Goal: Task Accomplishment & Management: Complete application form

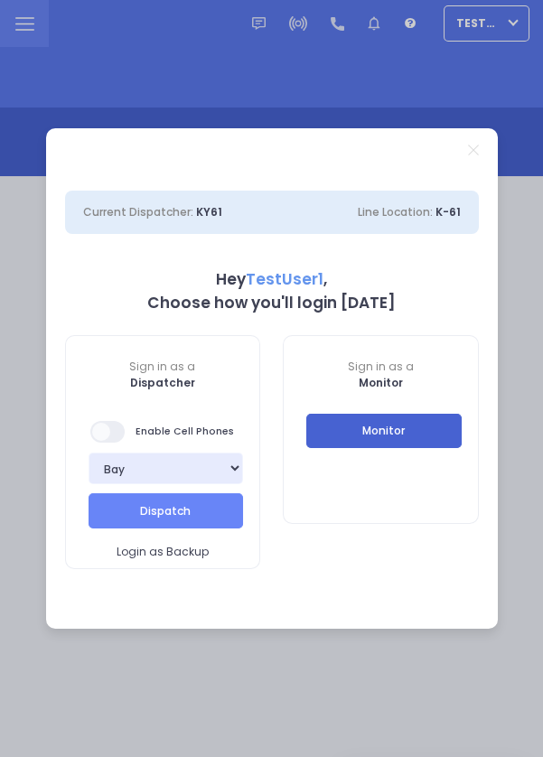
click at [439, 442] on button "Monitor" at bounding box center [383, 431] width 155 height 34
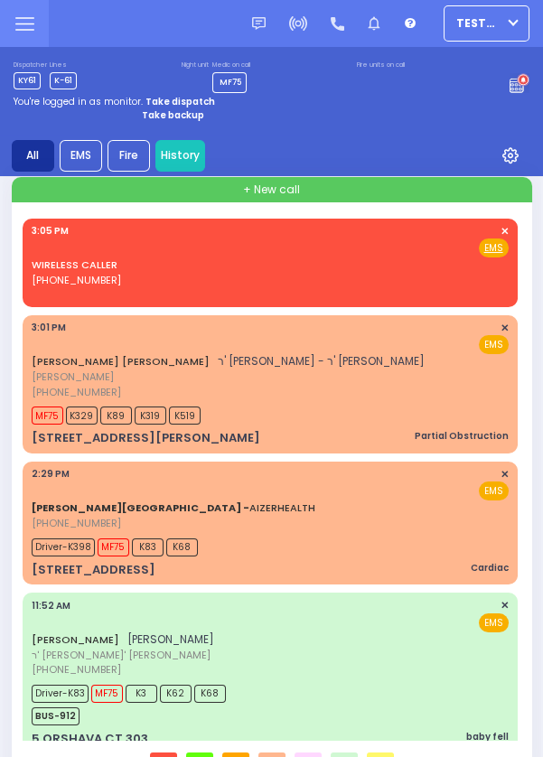
click at [381, 521] on div "[PERSON_NAME][GEOGRAPHIC_DATA] - AIZERHEALTH [PHONE_NUMBER] 2:29 PM ✕ EMS" at bounding box center [270, 499] width 477 height 64
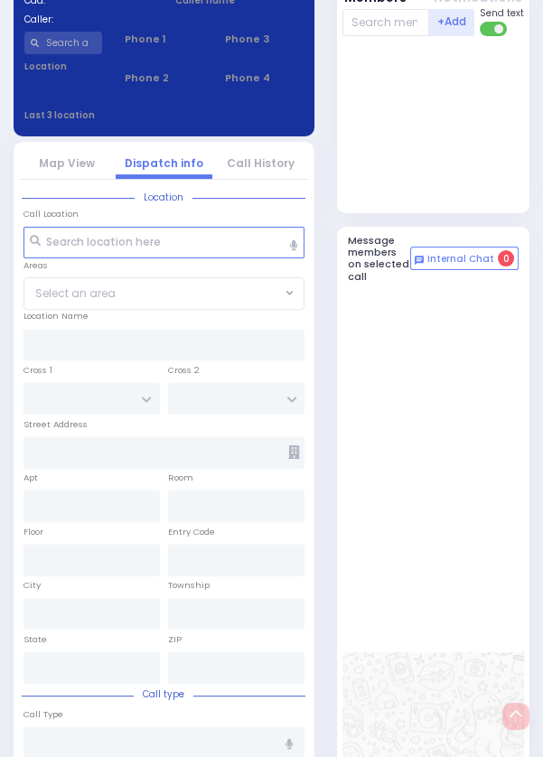
scroll to position [879, 0]
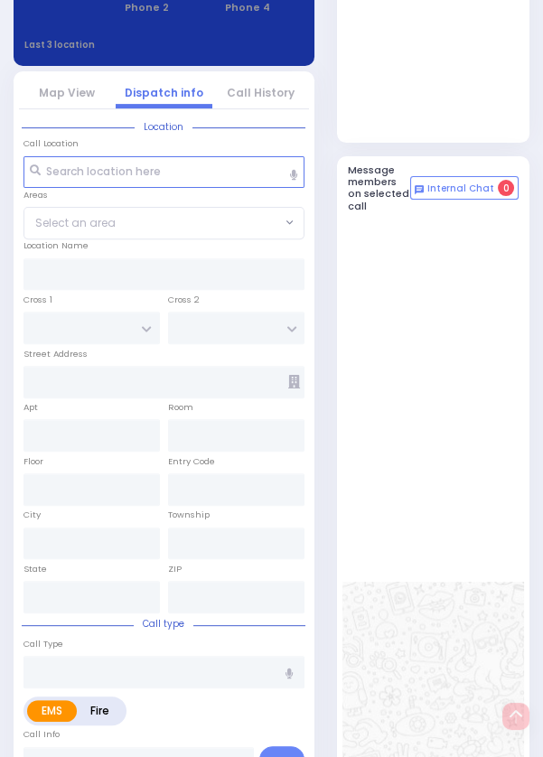
select select
type input "Cardiac"
radio input "true"
type input "Unknown"
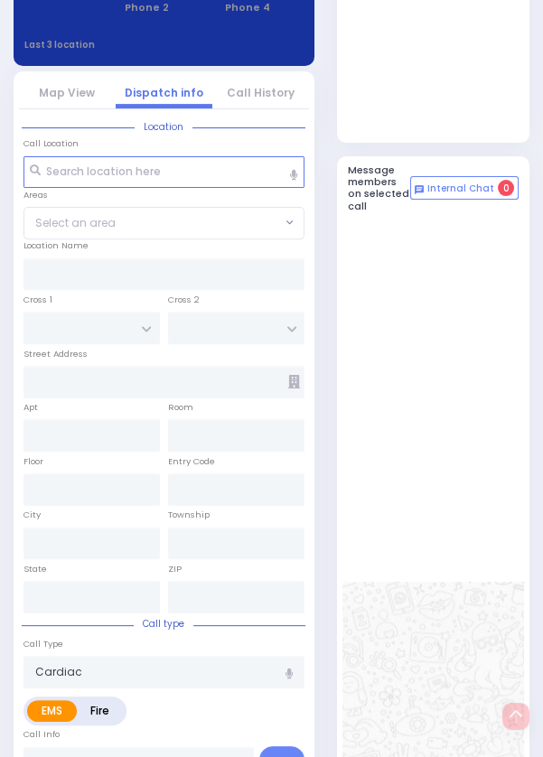
type input "6"
select select "Year"
type input "14:29"
type input "14:32"
type input "NewYork-Presbyterian [PERSON_NAME] [PERSON_NAME][GEOGRAPHIC_DATA]"
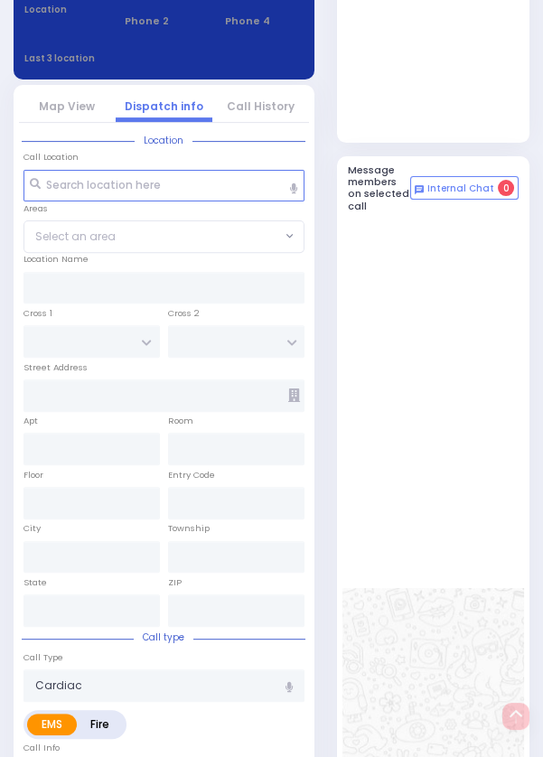
type input "[STREET_ADDRESS]"
type input "4"
type input "[GEOGRAPHIC_DATA]"
type input "2220"
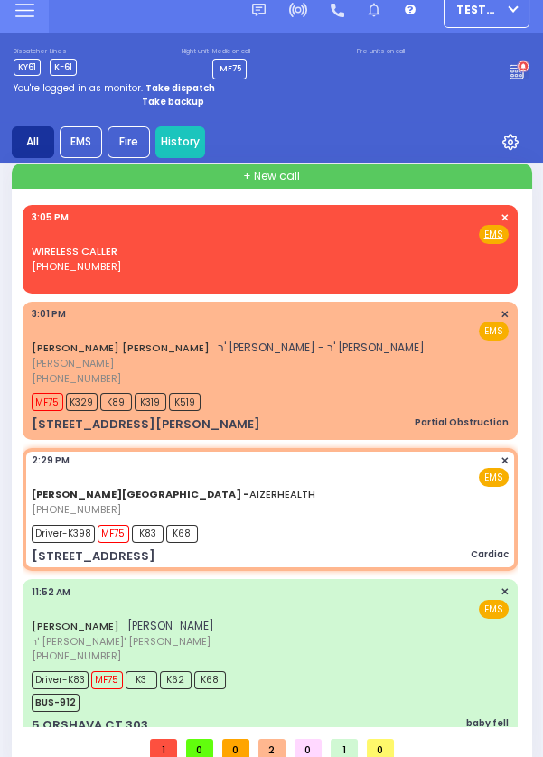
scroll to position [0, 0]
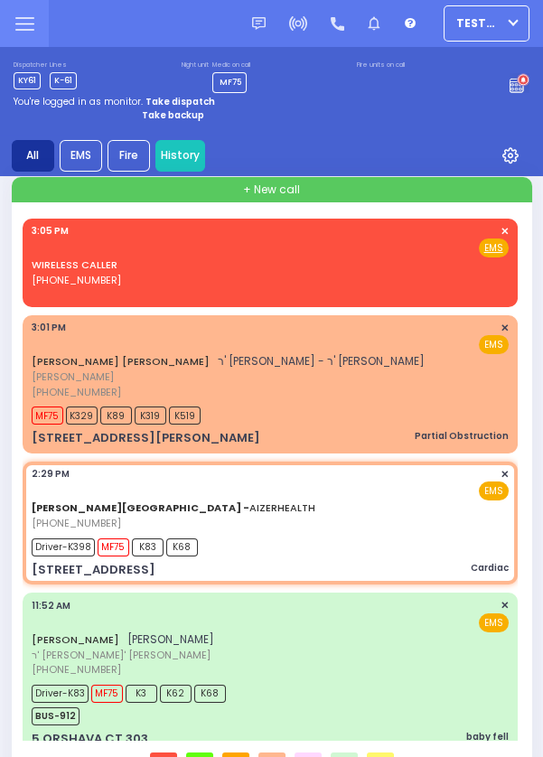
click at [442, 393] on div "[PERSON_NAME] [PERSON_NAME]' [PERSON_NAME] - ר' [PERSON_NAME] [PERSON_NAME] [PH…" at bounding box center [270, 360] width 477 height 79
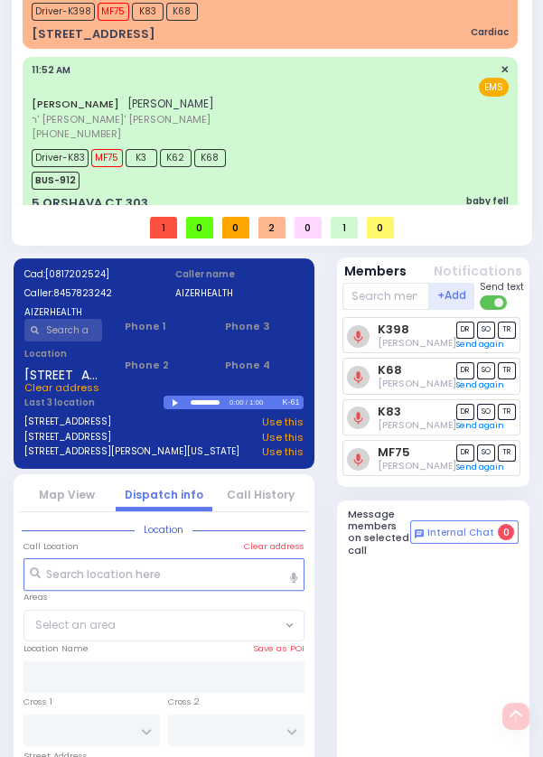
scroll to position [879, 0]
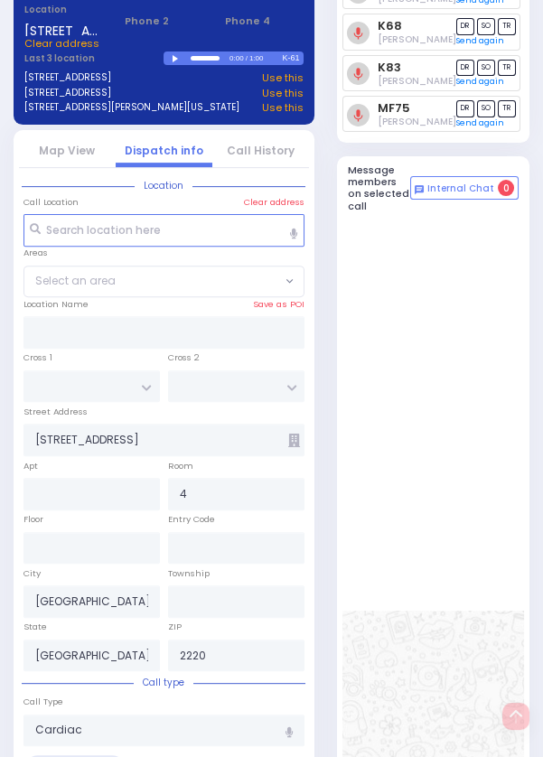
select select
type input "Partial Obstruction"
radio input "true"
type input "[PERSON_NAME]"
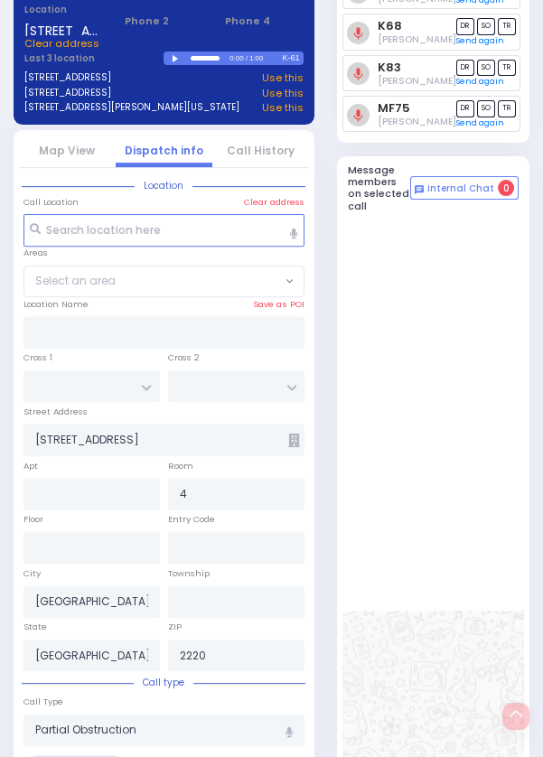
select select
type input "15:01"
type input "15:03"
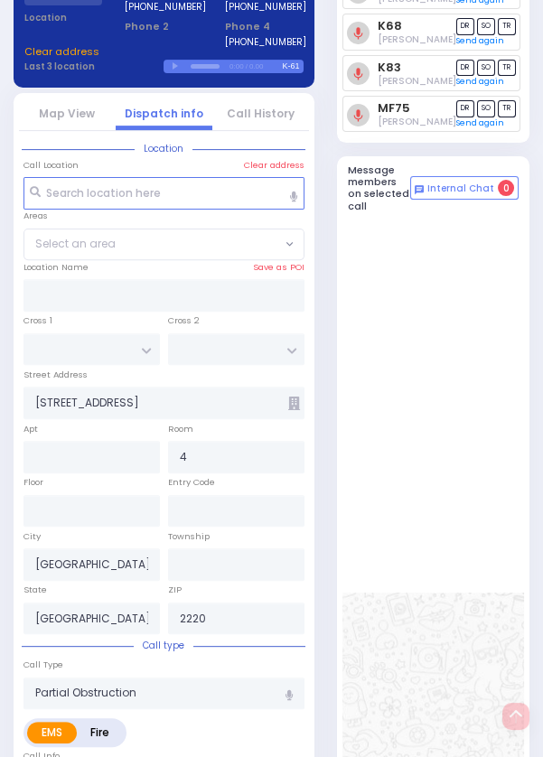
type input "[PERSON_NAME] DR"
type input "[STREET_ADDRESS][PERSON_NAME]"
type input "Woodbury"
type input "[US_STATE]"
type input "10930"
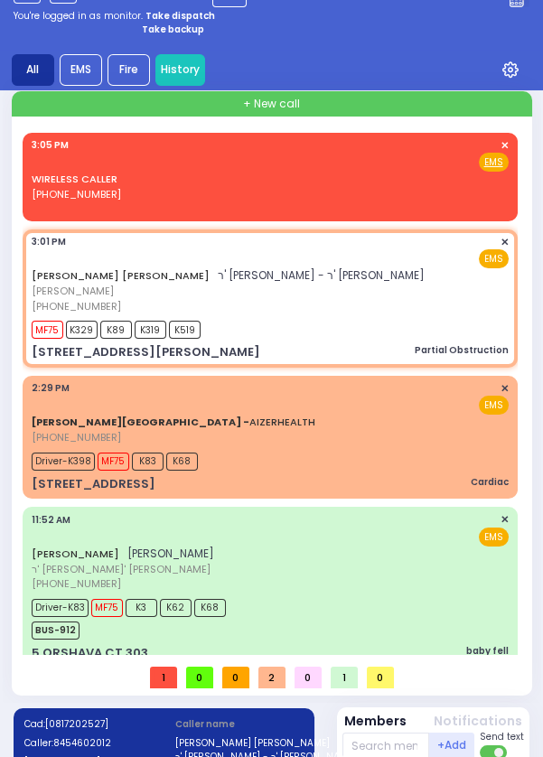
scroll to position [89, 0]
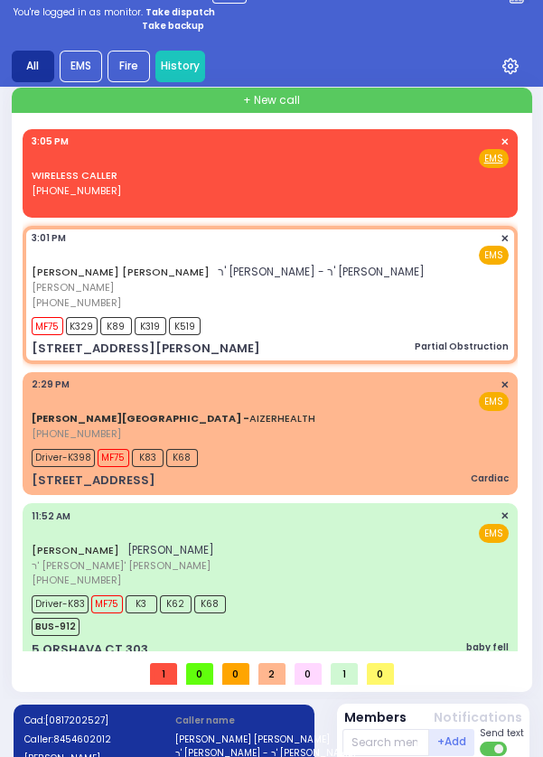
click at [422, 578] on div "[PERSON_NAME] [PERSON_NAME]' [PERSON_NAME] [PHONE_NUMBER] 11:52 AM ✕ EMS" at bounding box center [270, 547] width 477 height 79
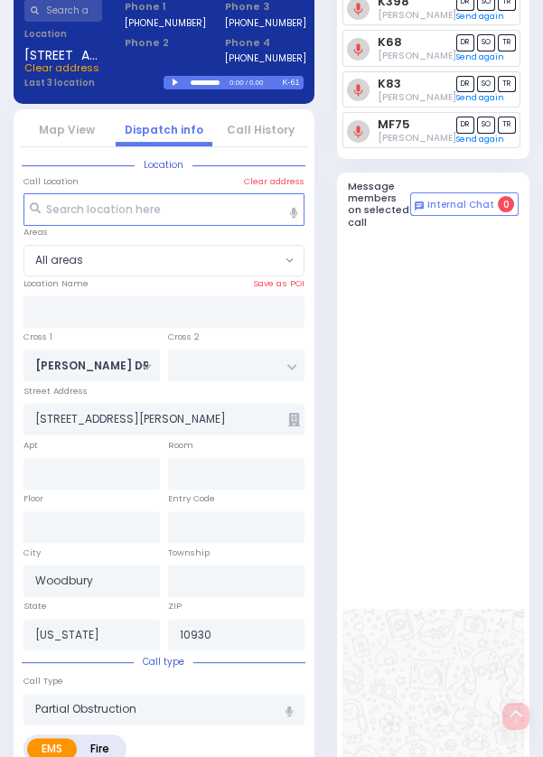
select select
type input "baby fell"
radio input "true"
type input "[PERSON_NAME]"
type input "KAHANA"
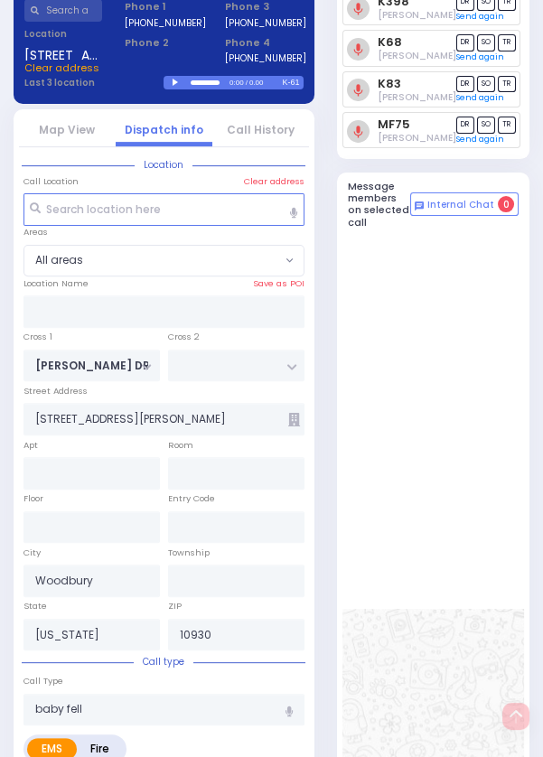
type input "Hillel"
type input "Kahan"
type input "1"
select select "Year"
select select "[DEMOGRAPHIC_DATA]"
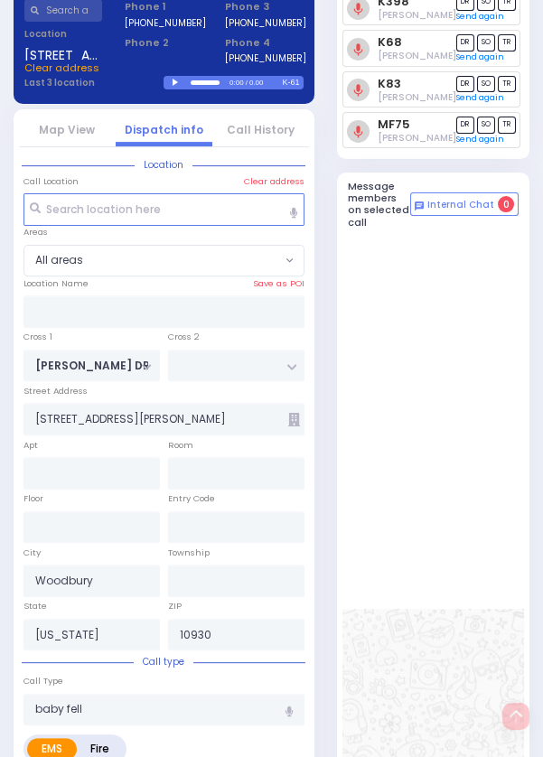
type input "11:52"
type input "11:55"
type input "12:00"
type input "12:15"
type input "13:00"
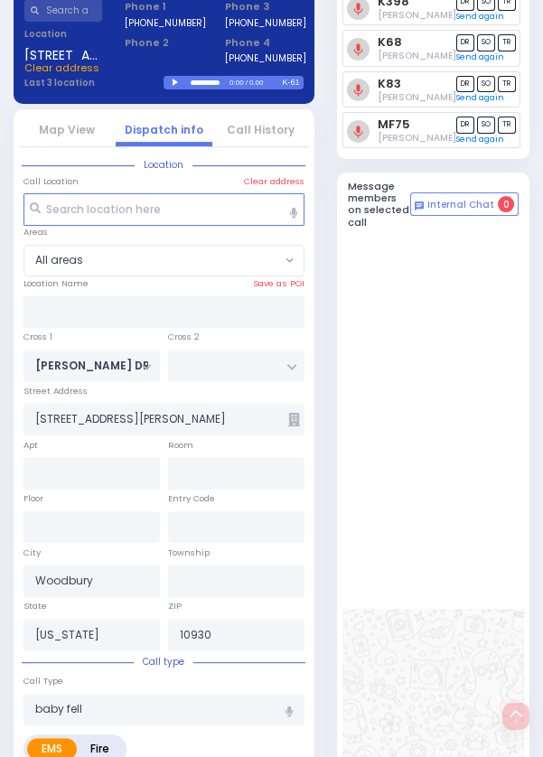
type input "14:00"
type input "[GEOGRAPHIC_DATA]-[PERSON_NAME][GEOGRAPHIC_DATA]"
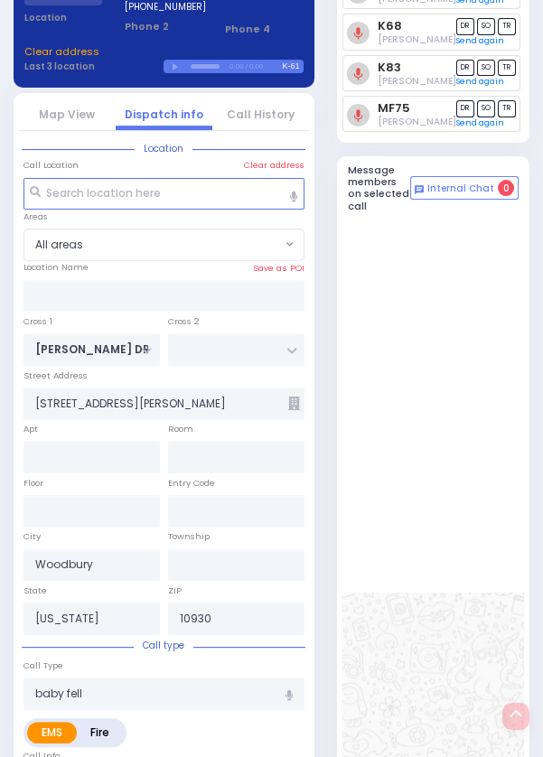
type input "SATMAR DR"
type input "5 ORSHAVA CT"
type input "303"
type input "Monroe"
type input "10950"
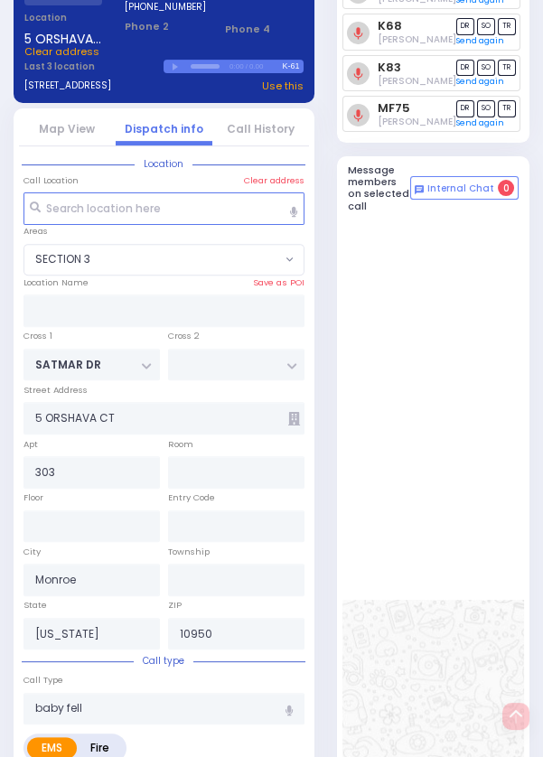
select select "SECTION 3"
select select
radio input "true"
select select "Year"
select select "[DEMOGRAPHIC_DATA]"
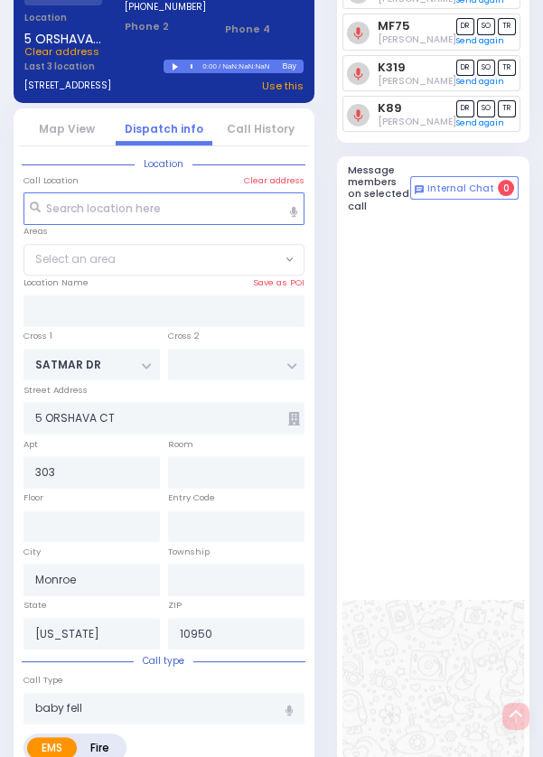
select select "SECTION 3"
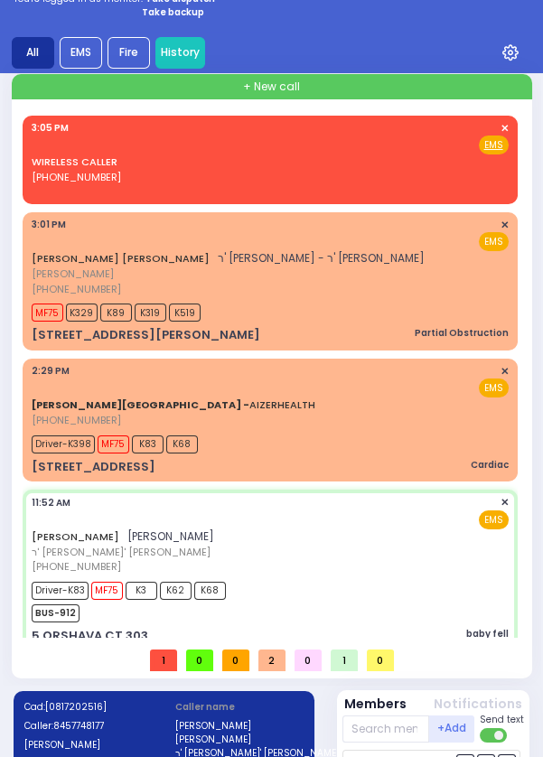
scroll to position [0, 0]
